Goal: Task Accomplishment & Management: Manage account settings

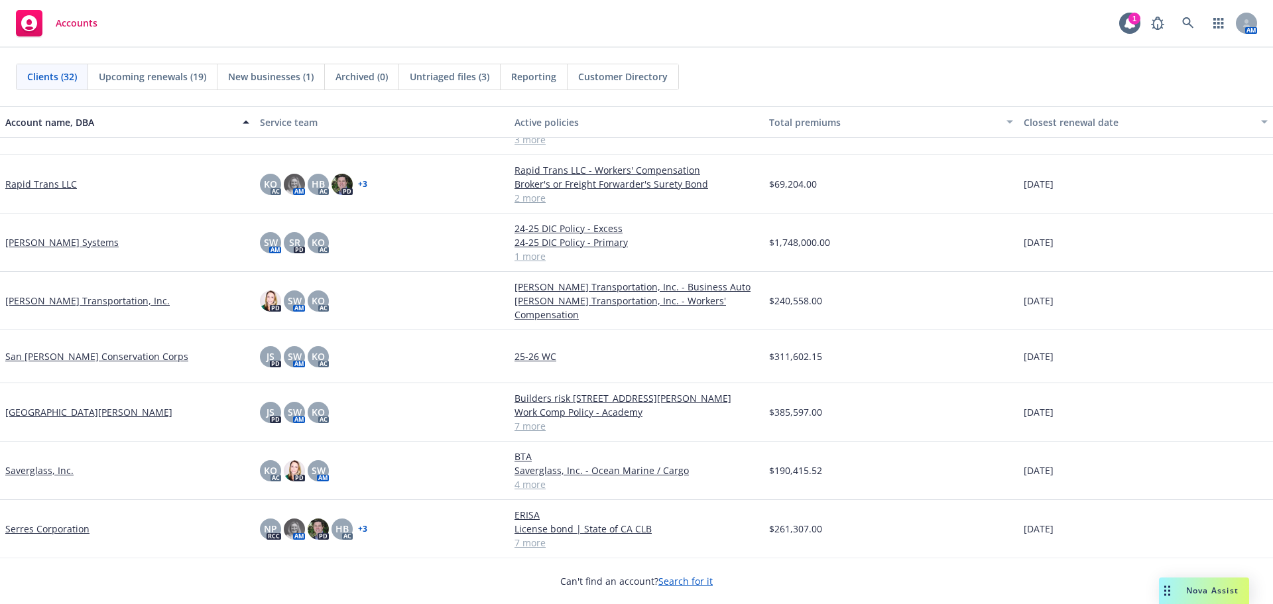
scroll to position [1127, 0]
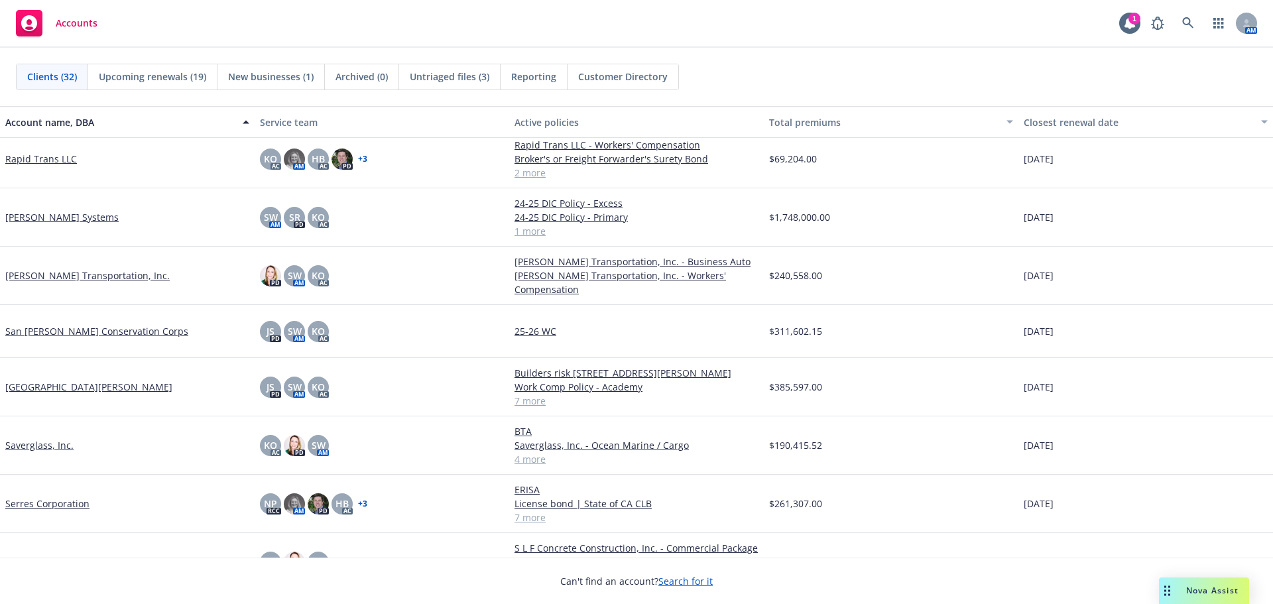
click at [70, 271] on link "[PERSON_NAME] Transportation, Inc." at bounding box center [87, 276] width 164 height 14
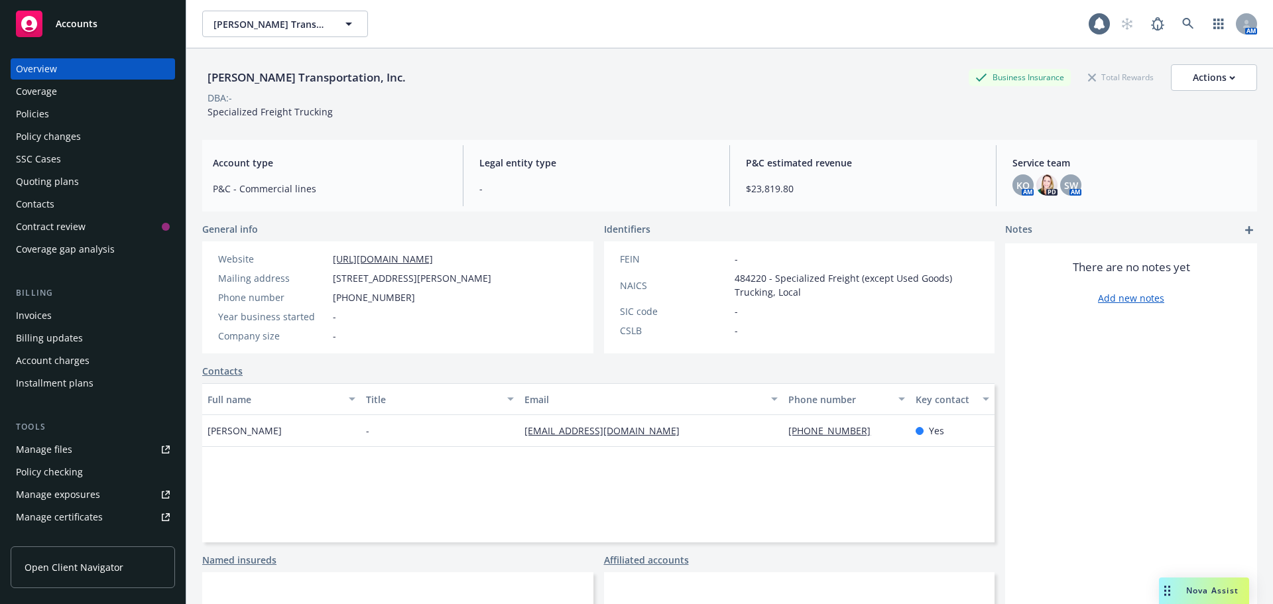
click at [49, 117] on div "Policies" at bounding box center [93, 113] width 154 height 21
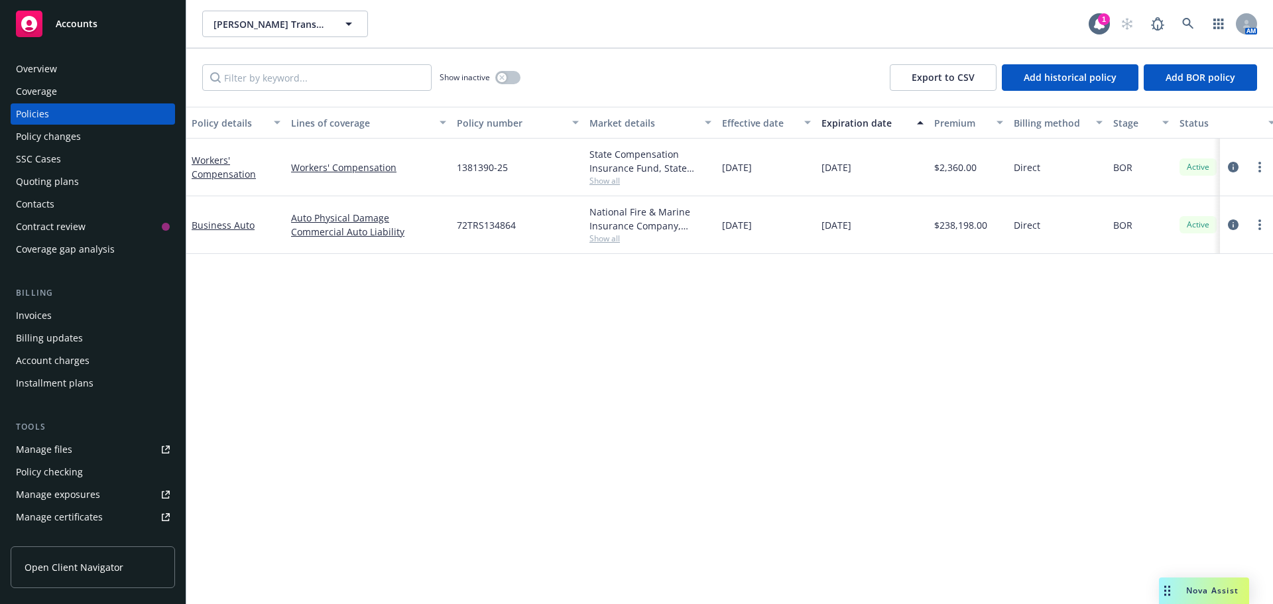
click at [72, 454] on link "Manage files" at bounding box center [93, 449] width 164 height 21
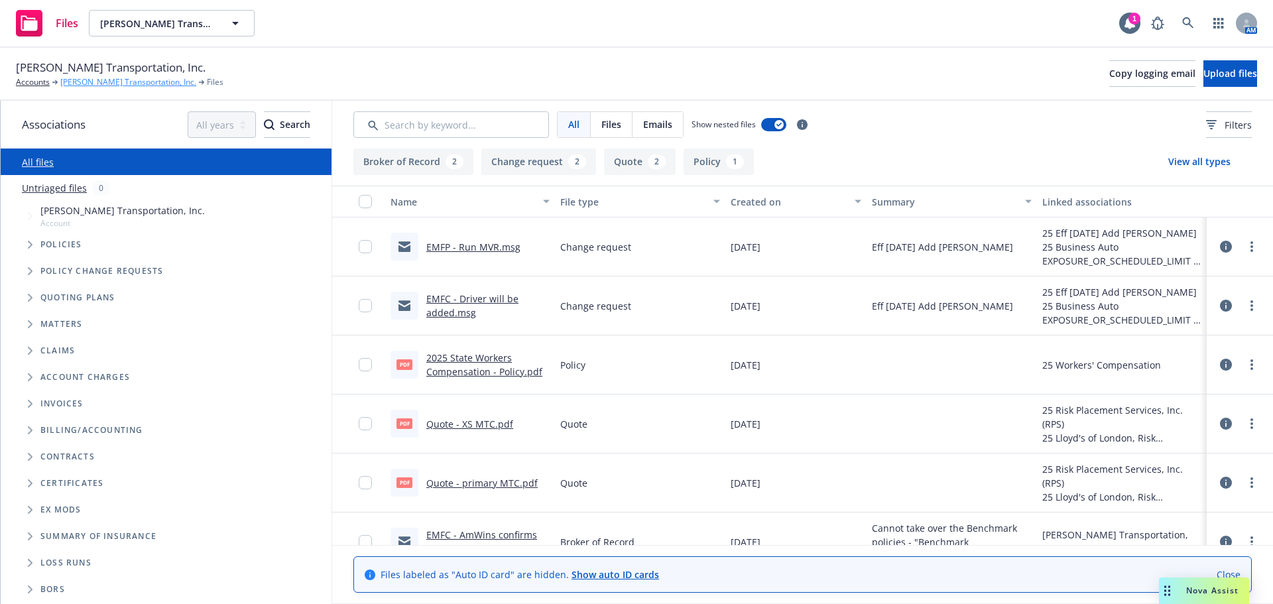
click at [82, 85] on link "[PERSON_NAME] Transportation, Inc." at bounding box center [128, 82] width 136 height 12
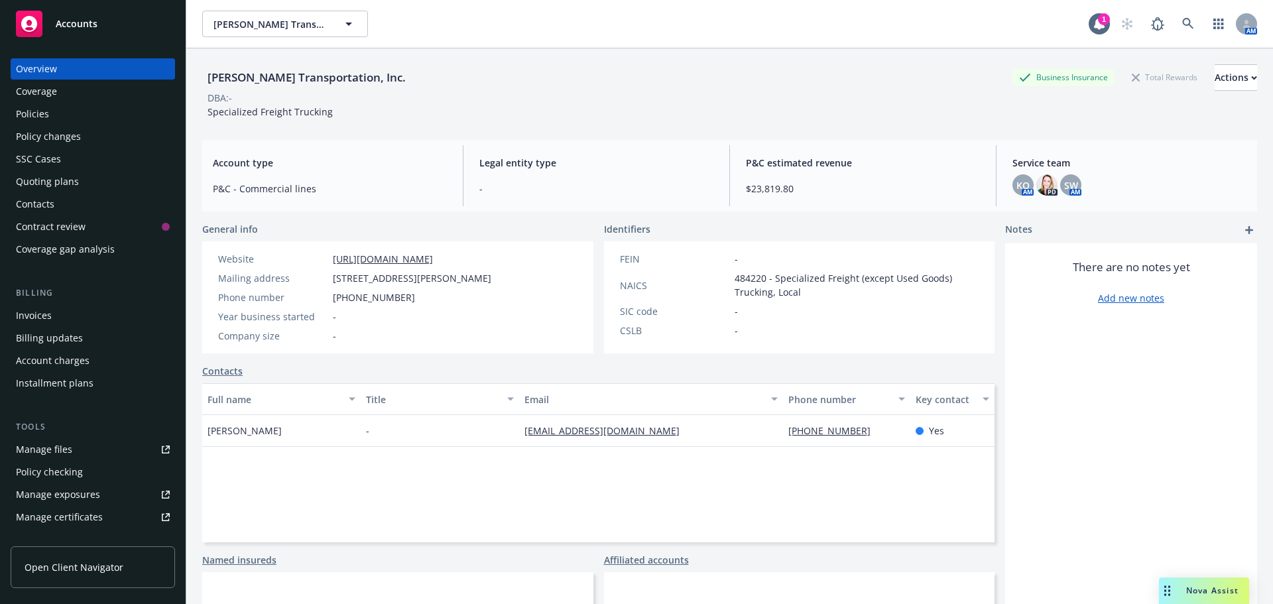
click at [49, 113] on div "Policies" at bounding box center [93, 113] width 154 height 21
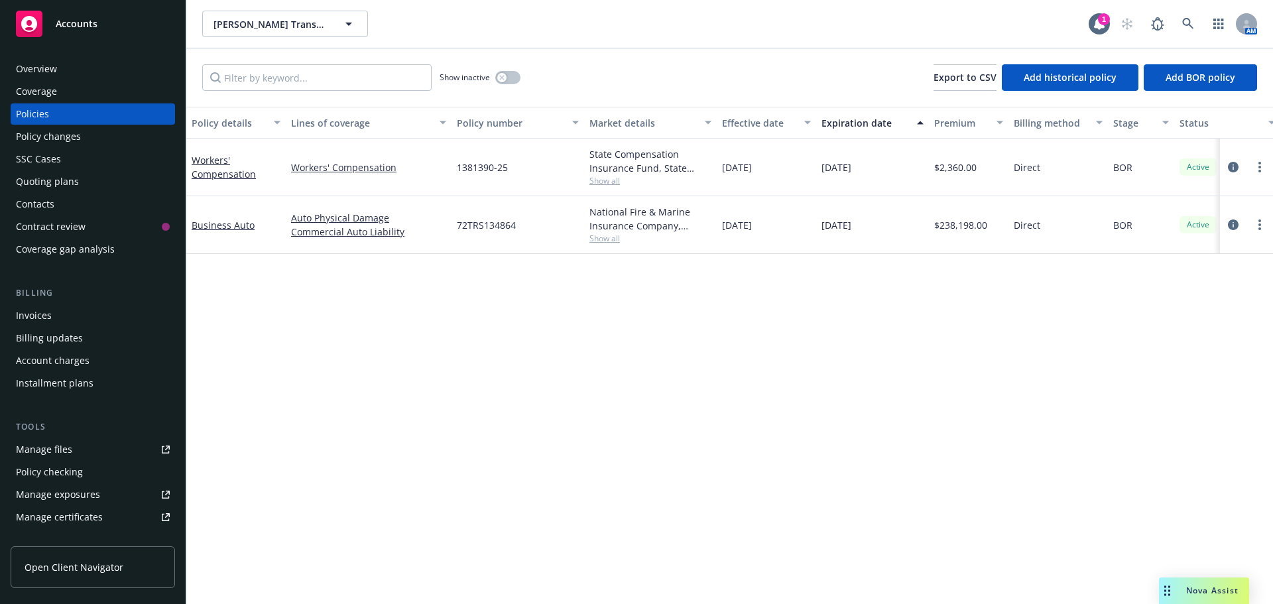
click at [599, 225] on div "National Fire & Marine Insurance Company, Berkshire Hathaway Specialty Insuranc…" at bounding box center [651, 219] width 122 height 28
click at [512, 548] on div "Policy details Lines of coverage Policy number Market details Effective date Ex…" at bounding box center [729, 355] width 1087 height 497
